Goal: Information Seeking & Learning: Find specific page/section

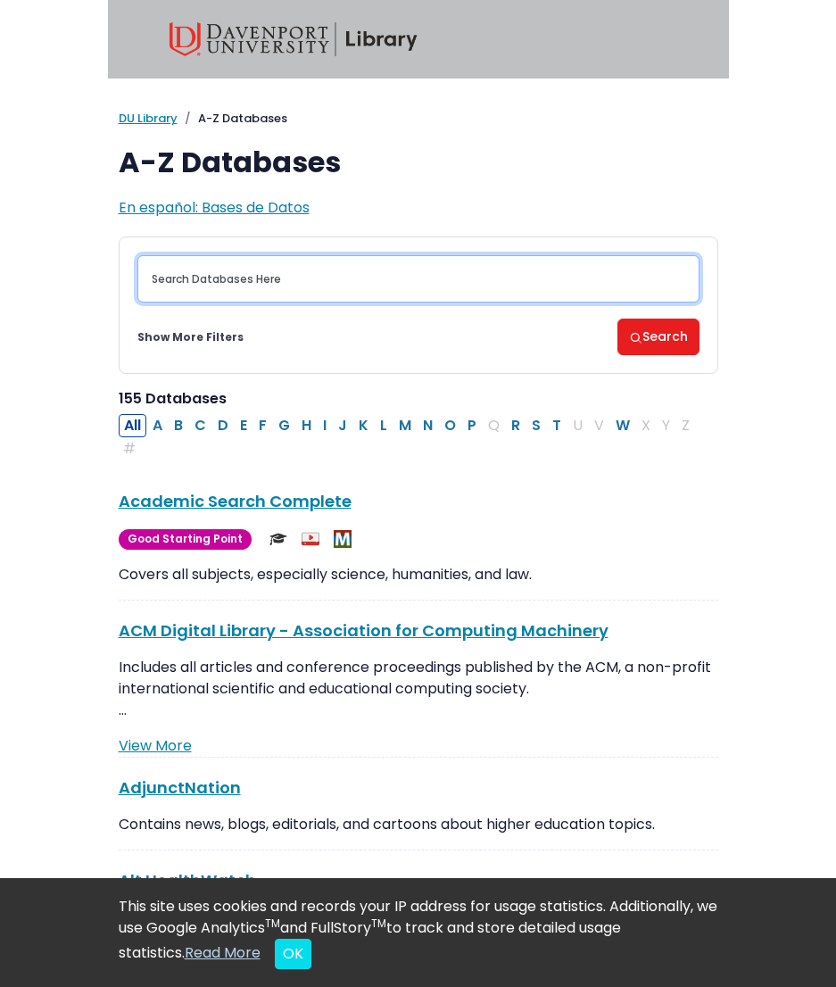
click at [281, 288] on input "Search database by title or keyword" at bounding box center [418, 278] width 562 height 47
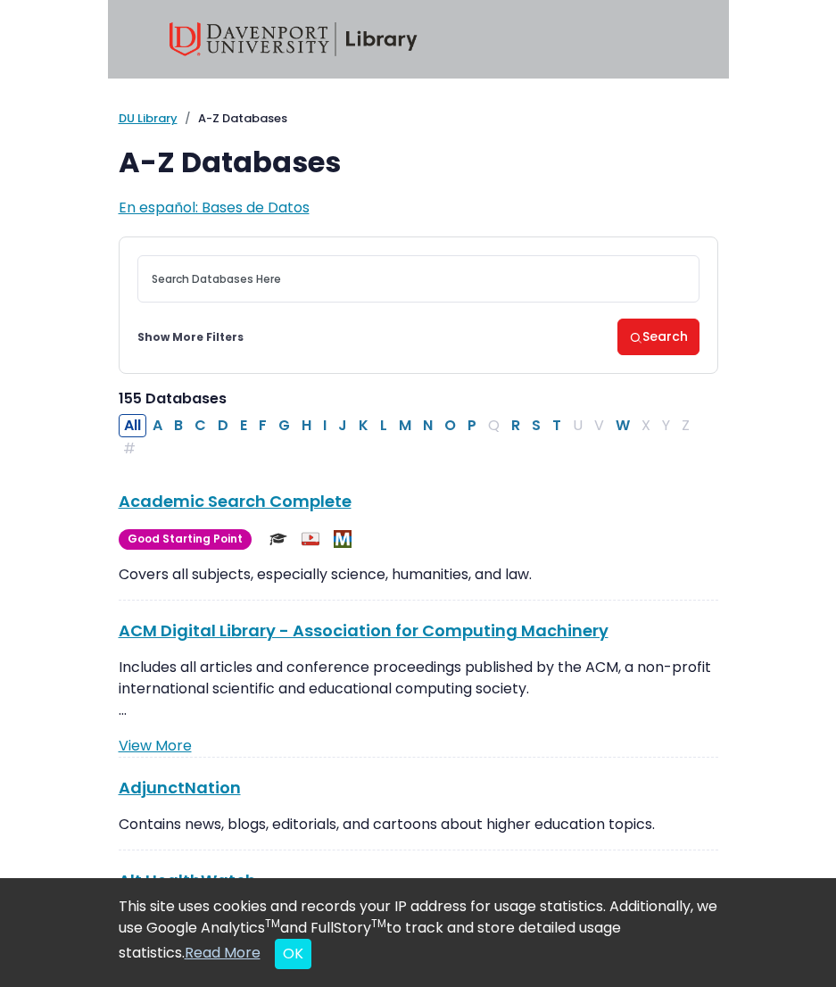
click at [369, 41] on img at bounding box center [294, 39] width 248 height 34
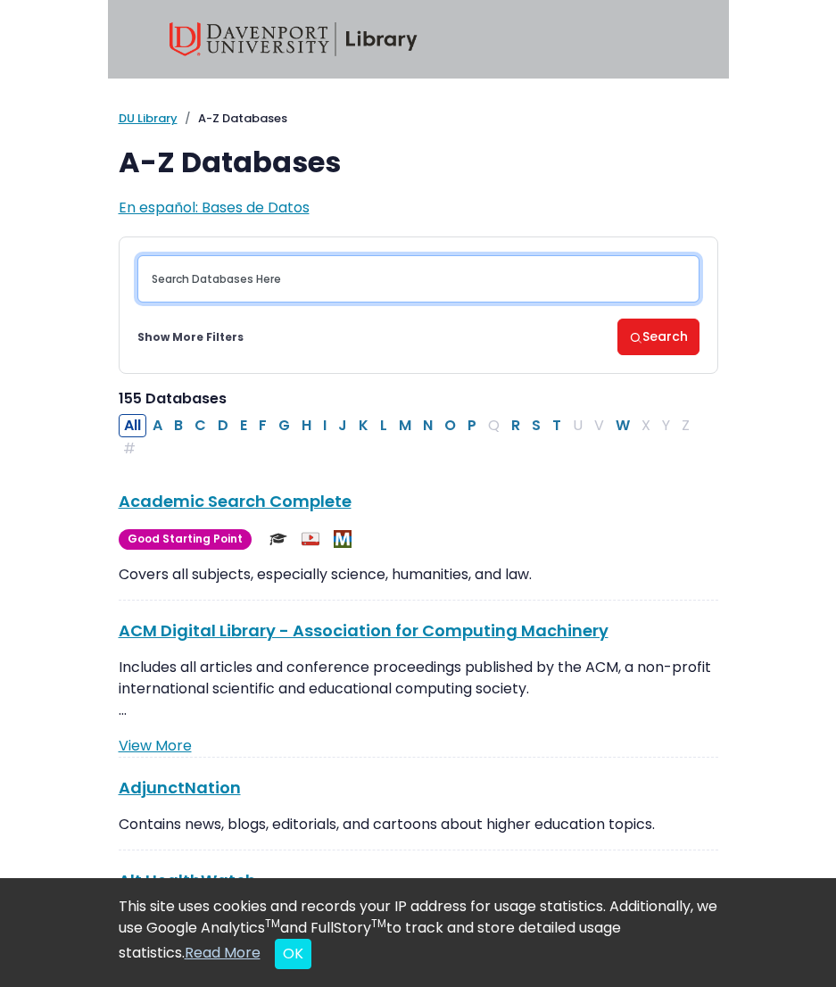
click at [289, 273] on input "Search database by title or keyword" at bounding box center [418, 278] width 562 height 47
type input "quantitative"
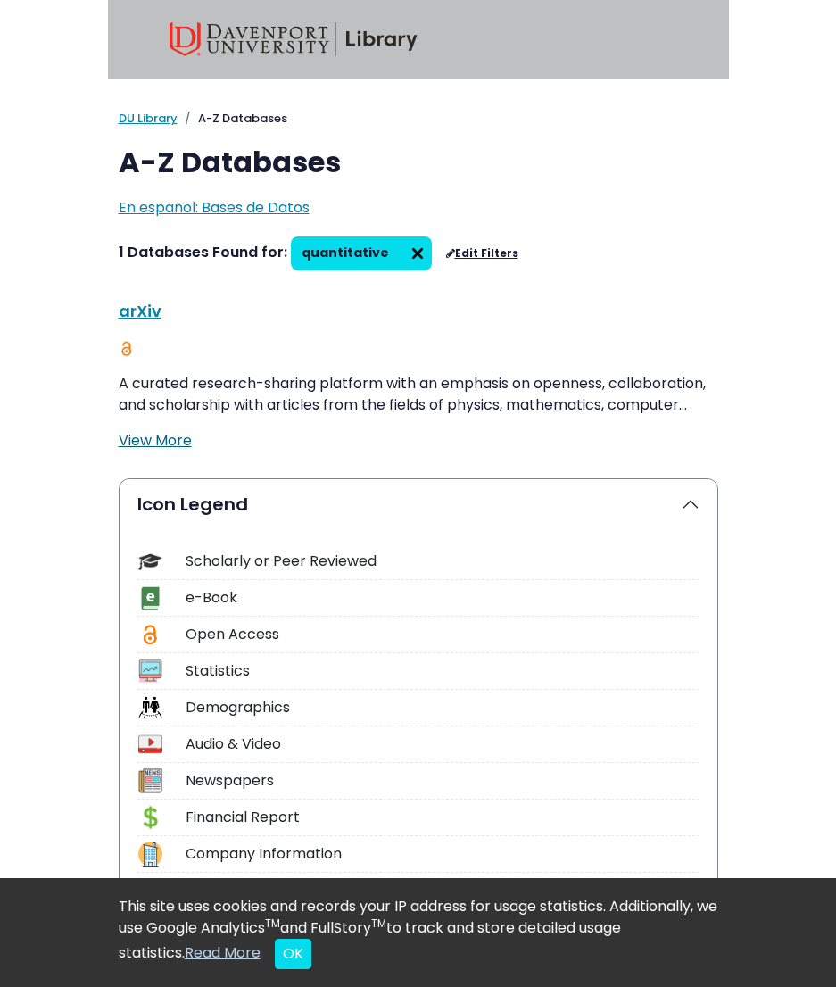
click at [183, 437] on link "View More" at bounding box center [155, 440] width 73 height 21
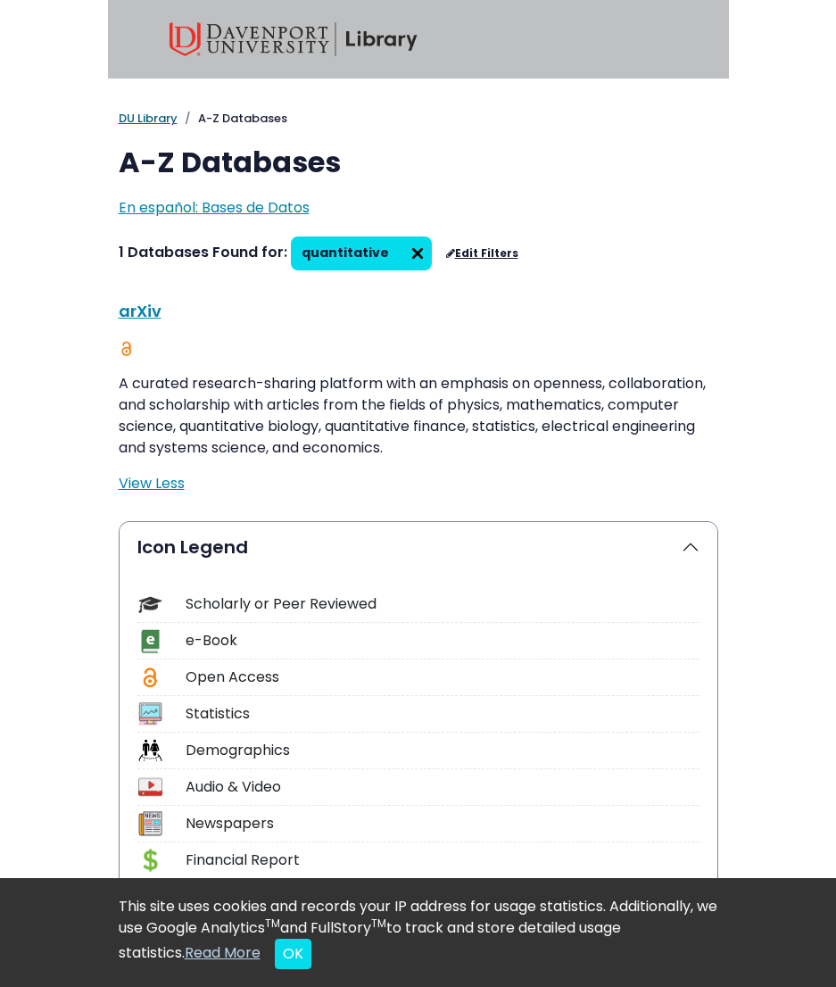
click at [153, 123] on link "DU Library" at bounding box center [148, 118] width 59 height 17
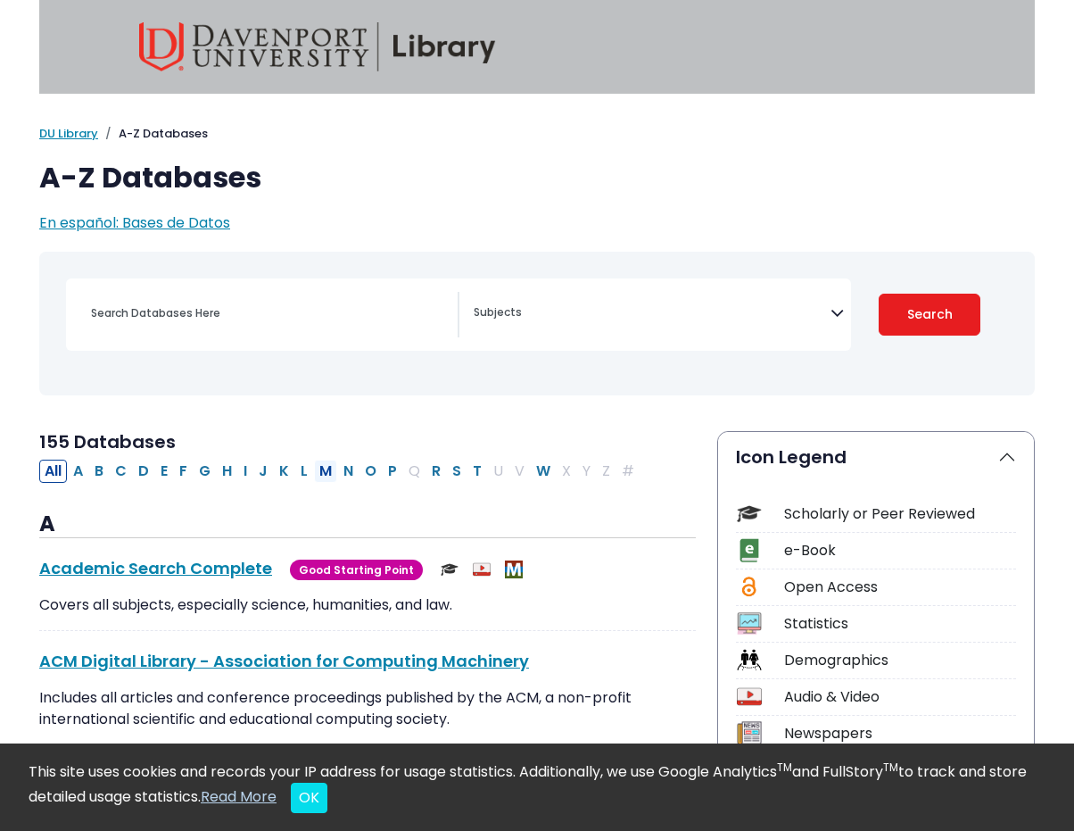
click at [322, 463] on button "M" at bounding box center [325, 470] width 23 height 23
select select "Database Subject Filter"
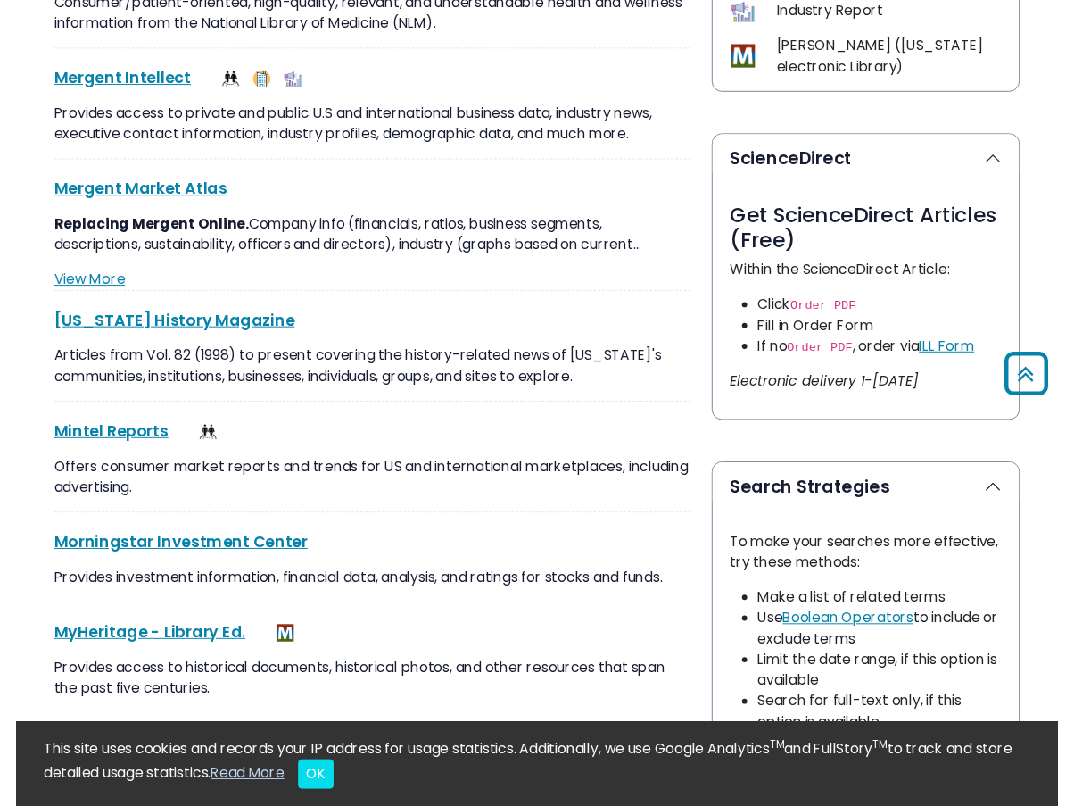
scroll to position [834, 0]
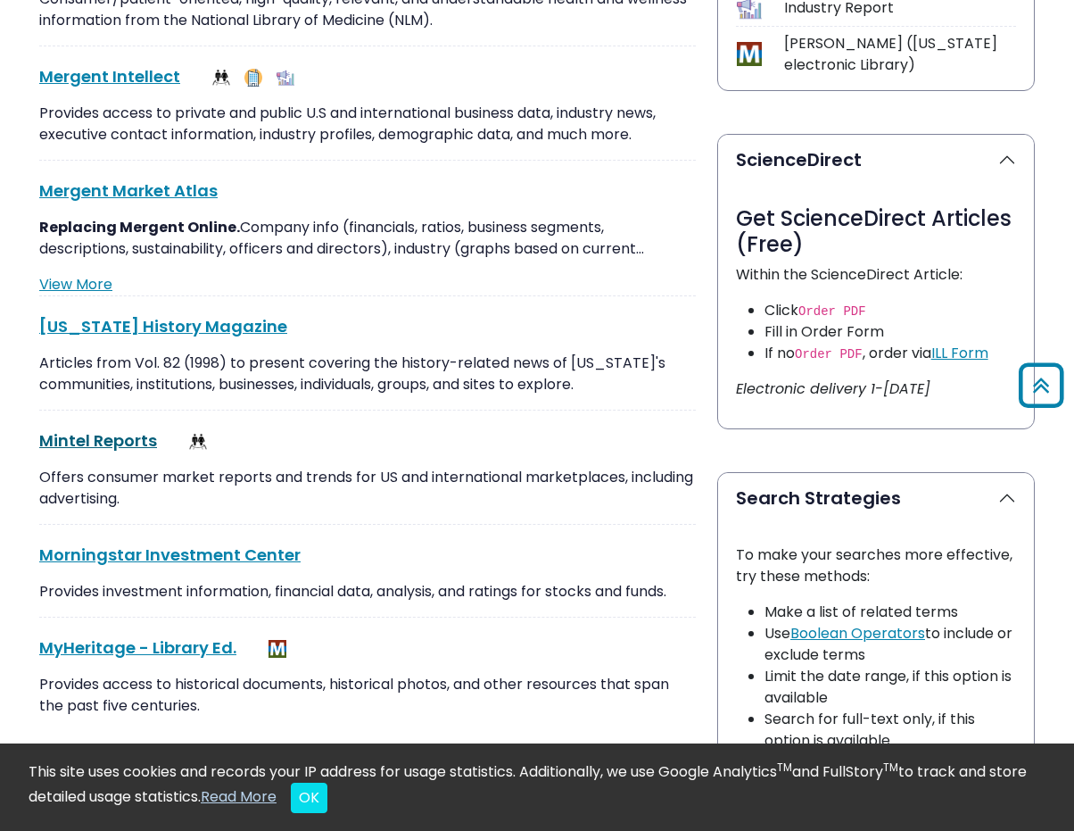
click at [91, 442] on link "Mintel Reports This link opens in a new window" at bounding box center [98, 440] width 118 height 22
